Goal: Find specific page/section: Find specific page/section

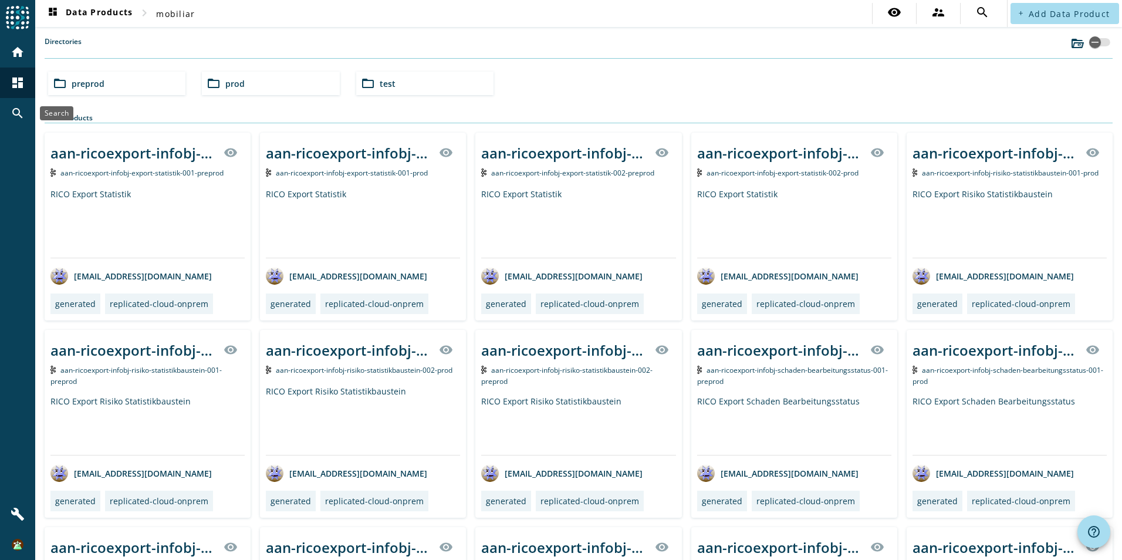
click at [22, 114] on mat-icon "search" at bounding box center [18, 113] width 14 height 14
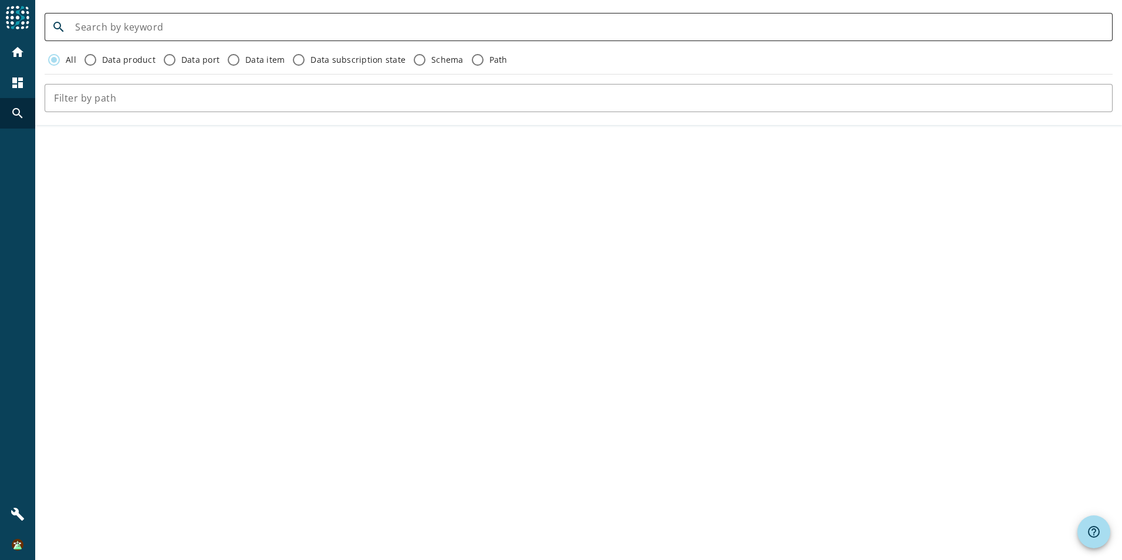
click at [120, 18] on div at bounding box center [589, 27] width 1028 height 28
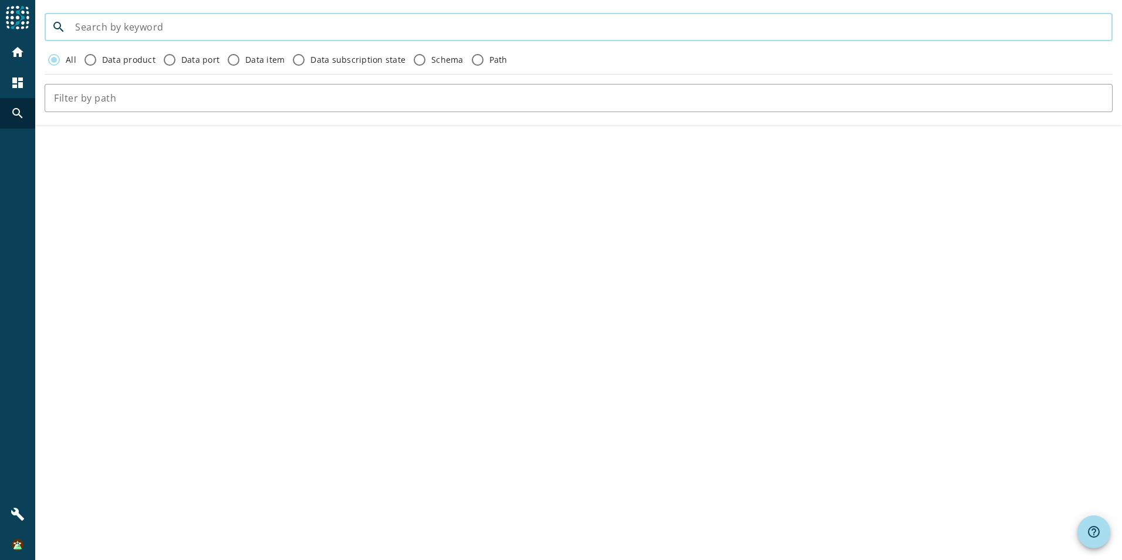
click at [126, 23] on input at bounding box center [589, 27] width 1028 height 14
type input "uwn"
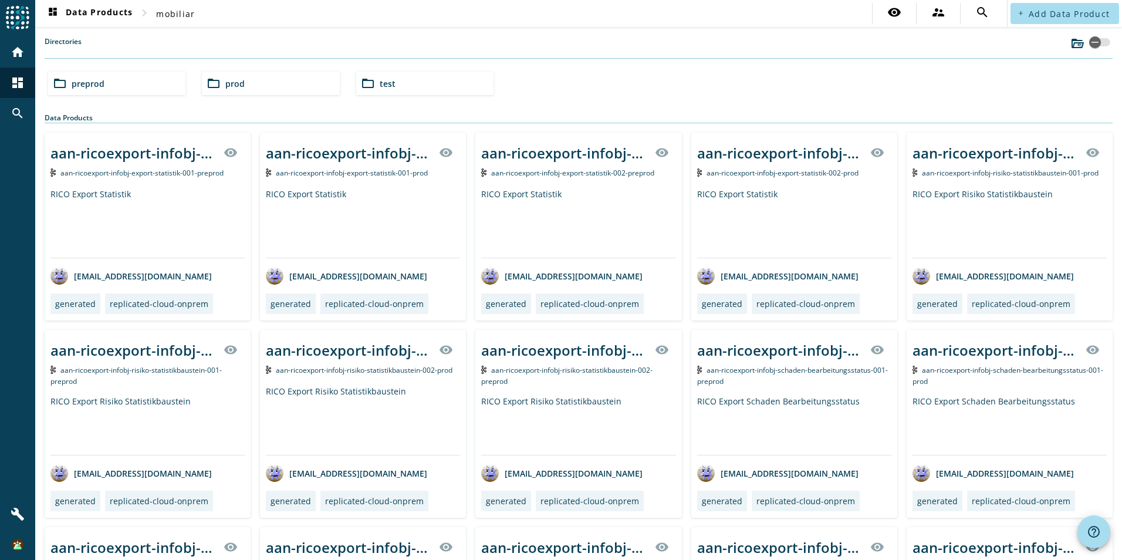
click at [114, 87] on div "folder_open preprod" at bounding box center [116, 83] width 137 height 23
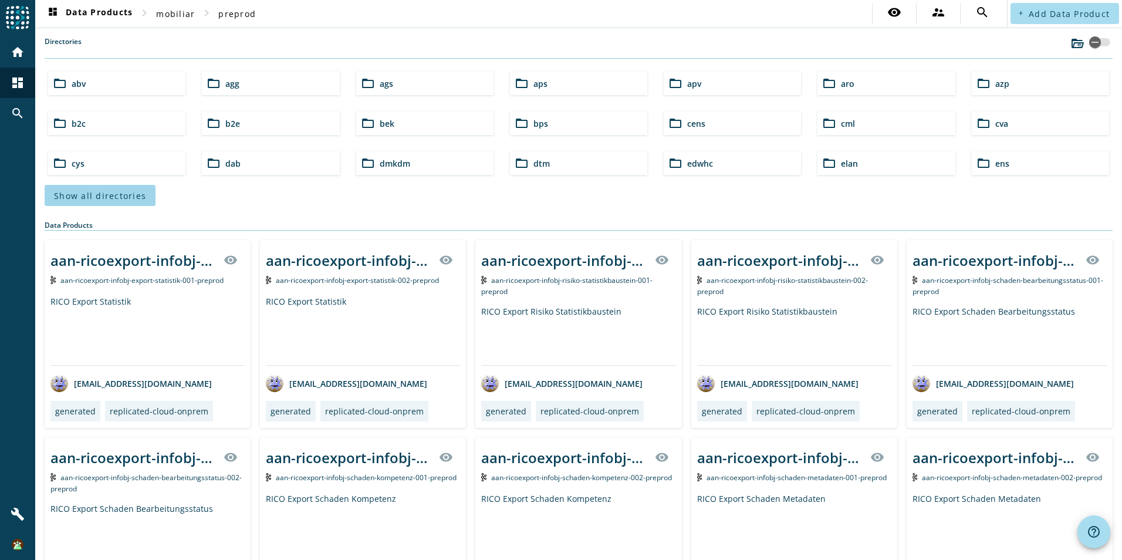
click at [130, 192] on span "Show all directories" at bounding box center [100, 195] width 92 height 11
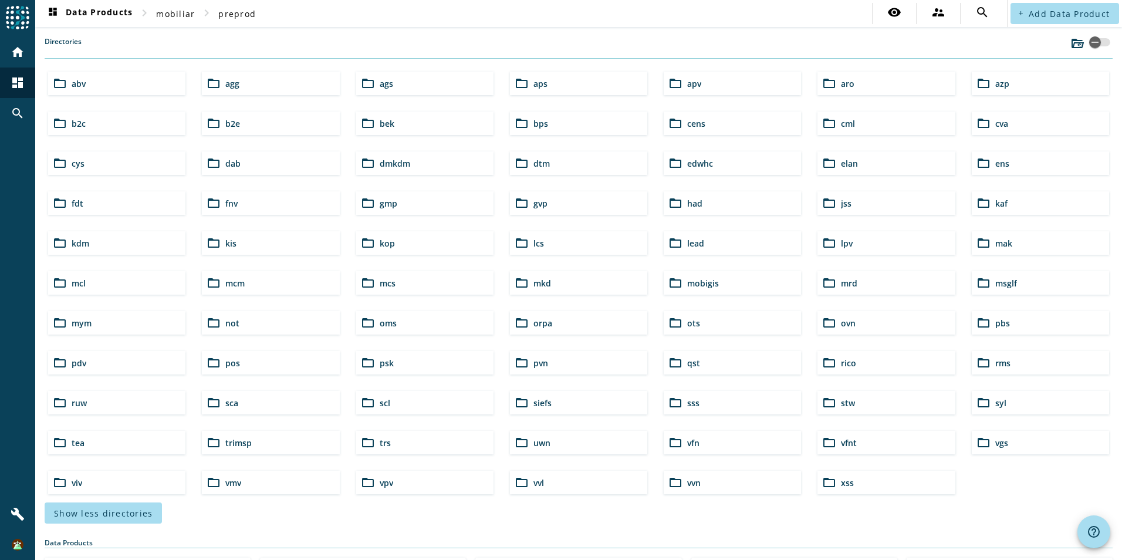
click at [541, 438] on span "uwn" at bounding box center [541, 442] width 17 height 11
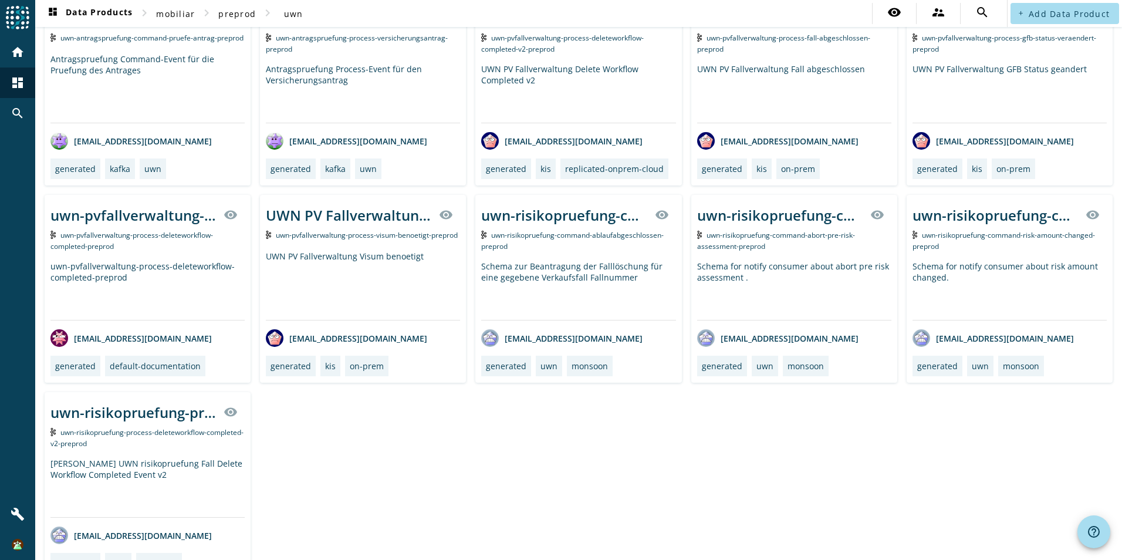
scroll to position [88, 0]
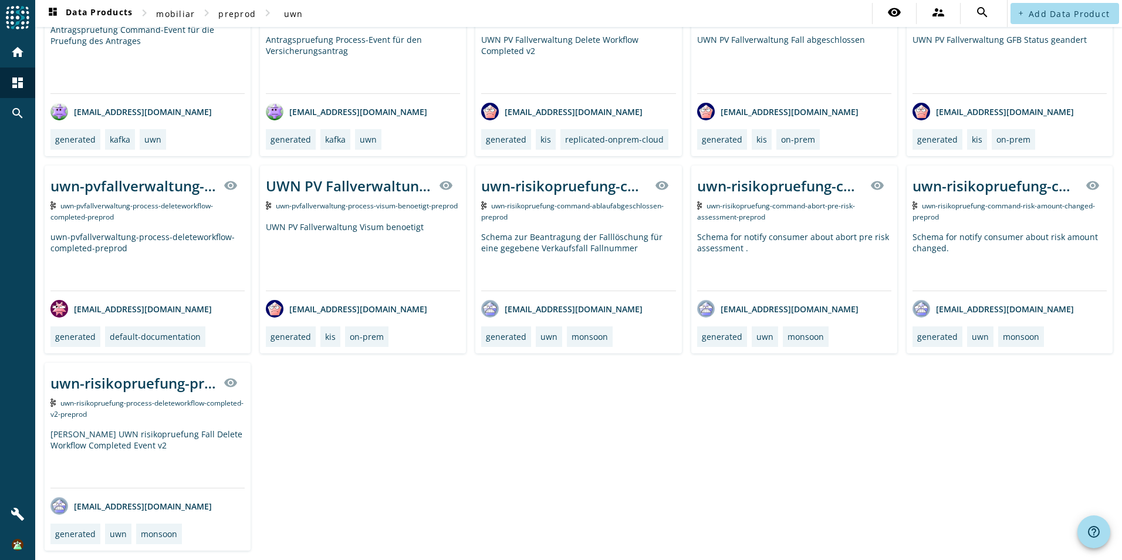
click at [453, 472] on div "Uwn Antragspruefung Command Pruefe Antrag visibility uwn-antragspruefung-comman…" at bounding box center [579, 259] width 1068 height 582
